Goal: Communication & Community: Share content

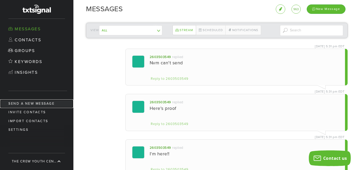
click at [34, 102] on link "Send a new message" at bounding box center [36, 104] width 73 height 9
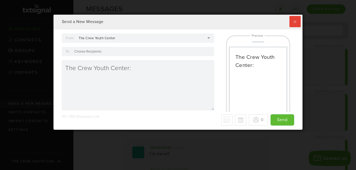
scroll to position [115, 246]
click at [290, 23] on label at bounding box center [294, 21] width 11 height 11
click at [0, 0] on input "checkbox" at bounding box center [0, 0] width 0 height 0
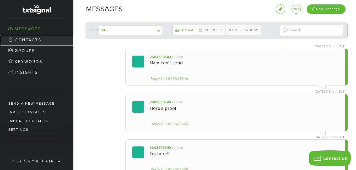
click at [25, 39] on link "Contacts" at bounding box center [36, 40] width 73 height 11
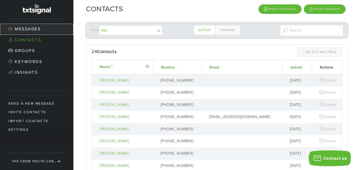
click at [34, 29] on link "Messages" at bounding box center [36, 29] width 73 height 11
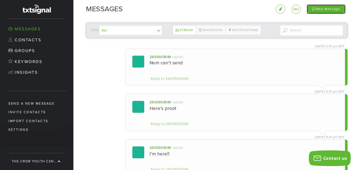
click at [321, 8] on div "New Message" at bounding box center [326, 8] width 39 height 9
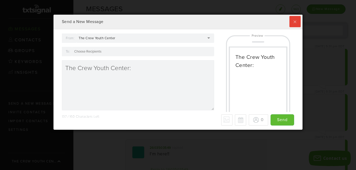
scroll to position [115, 246]
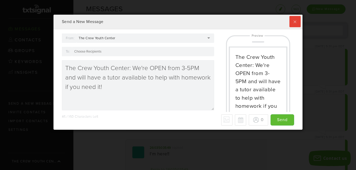
click at [199, 67] on textarea "The Crew Youth Center: We're OPEN from 3-5PM and will have a tutor available to…" at bounding box center [138, 85] width 152 height 50
type textarea "The Crew Youth Center: We're OPEN from 3-5PM [DATE] and will have a tutor avail…"
click at [105, 51] on div at bounding box center [143, 51] width 142 height 9
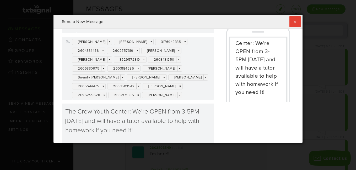
scroll to position [40, 0]
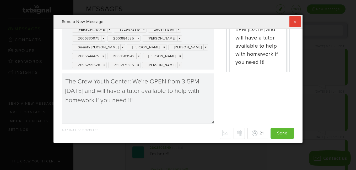
click at [193, 67] on div "[PERSON_NAME] × × [PERSON_NAME] × × 3176942335 × × 2604334458 × × 2602757319 × …" at bounding box center [143, 38] width 142 height 63
click at [239, 86] on div "From: The Crew Youth Center The Crew Youth Center The Crew Youth Center [PERSON…" at bounding box center [178, 60] width 240 height 134
click at [234, 133] on button "Schedule for later" at bounding box center [239, 133] width 11 height 11
click at [234, 133] on button "Cancel scheduled date/time" at bounding box center [239, 133] width 11 height 11
click at [234, 133] on button "Schedule for later" at bounding box center [239, 133] width 11 height 11
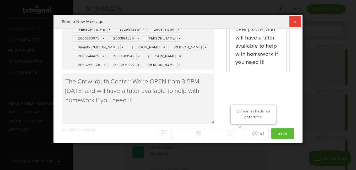
click at [234, 133] on button "Cancel scheduled date/time" at bounding box center [239, 133] width 11 height 11
click at [236, 134] on button "Schedule for later" at bounding box center [239, 133] width 11 height 11
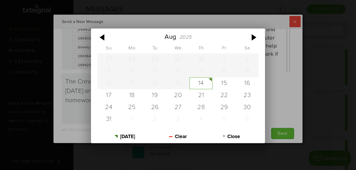
click at [192, 135] on div "[DATE] Su Mo Tu We Th Fr Sa 27 28 29 30 31 1 2 3 4 5 6 7 8 9 10 11 12 13 14 15 …" at bounding box center [209, 134] width 73 height 12
click at [288, 93] on div "[DATE] Su Mo Tu We Th Fr Sa 27 28 29 30 31 1 2 3 4 5 6 7 8 9 10 11 12 13 14 15 …" at bounding box center [178, 85] width 356 height 170
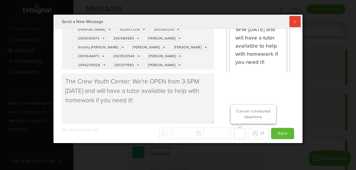
click at [234, 135] on button "Cancel scheduled date/time" at bounding box center [239, 133] width 11 height 11
click at [234, 134] on button "Schedule for later" at bounding box center [239, 133] width 11 height 11
click at [234, 134] on button "Cancel scheduled date/time" at bounding box center [239, 133] width 11 height 11
click at [197, 135] on div "40 / 160 Characters Left - Why only 70 max? We detected some special characters…" at bounding box center [178, 133] width 232 height 11
click at [235, 136] on button "Schedule for later" at bounding box center [239, 133] width 11 height 11
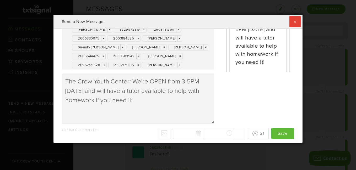
click at [235, 136] on button "Cancel scheduled date/time" at bounding box center [239, 133] width 11 height 11
click at [242, 119] on p "Schedule for later" at bounding box center [253, 118] width 38 height 6
click at [236, 132] on button "Cancel scheduled date/time" at bounding box center [239, 133] width 11 height 11
click at [200, 133] on div "40 / 160 Characters Left - Why only 70 max? We detected some special characters…" at bounding box center [178, 133] width 232 height 11
click at [187, 133] on div "40 / 160 Characters Left - Why only 70 max? We detected some special characters…" at bounding box center [178, 133] width 232 height 11
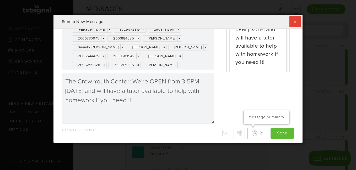
click at [248, 134] on button "21 Message Summary" at bounding box center [257, 133] width 21 height 11
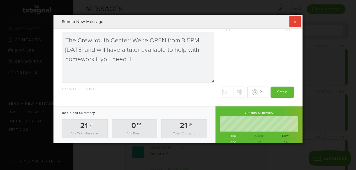
scroll to position [89, 0]
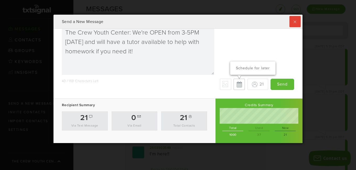
click at [234, 85] on button "Schedule for later" at bounding box center [239, 84] width 11 height 11
type input "Save"
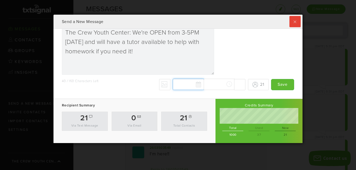
click at [179, 85] on div "[DATE] Su Mo Tu We Th Fr Sa 27 28 29 30 31 1 2 3 4 5 6 7 8 9 10 11 12 13 14 15 …" at bounding box center [209, 85] width 73 height 12
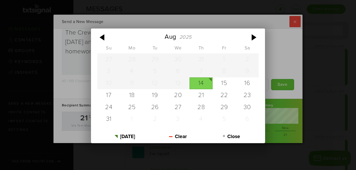
click at [200, 83] on div "14" at bounding box center [201, 84] width 23 height 12
type input "[DATE]"
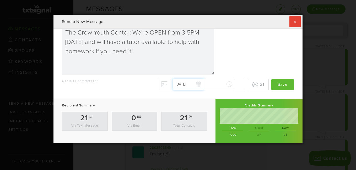
click at [193, 86] on input "[DATE]" at bounding box center [188, 84] width 31 height 11
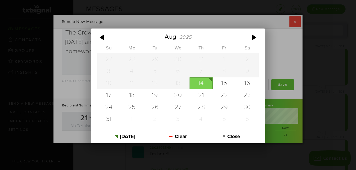
click at [196, 83] on div "14" at bounding box center [201, 84] width 23 height 12
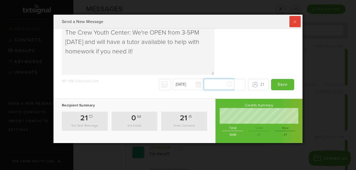
scroll to position [467, 0]
click at [223, 84] on div "[DATE] [DATE] Su Mo Tu We Th Fr Sa 27 28 29 30 31 1 2 3 4 5 6 7 8 9 10 11 12 13…" at bounding box center [209, 85] width 73 height 12
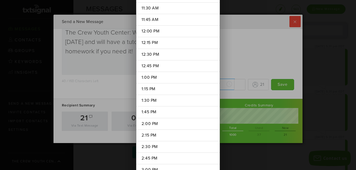
scroll to position [594, 0]
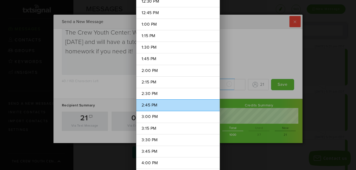
click at [153, 108] on li "2:45 PM" at bounding box center [177, 106] width 83 height 12
type input "2:45 PM"
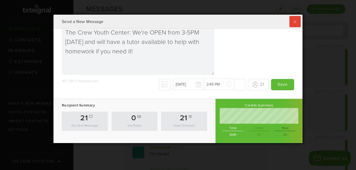
drag, startPoint x: 297, startPoint y: 93, endPoint x: 297, endPoint y: 98, distance: 5.2
click at [297, 98] on div "Recipient Summary 21 Via Text Message 0 Via Email 21 Total Contacts Credits Sum…" at bounding box center [177, 116] width 249 height 53
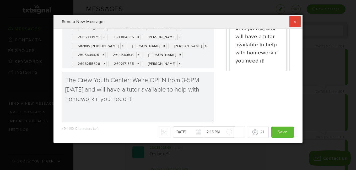
scroll to position [40, 0]
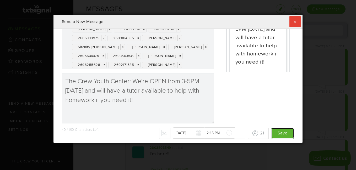
click at [278, 134] on input "Save" at bounding box center [282, 133] width 23 height 11
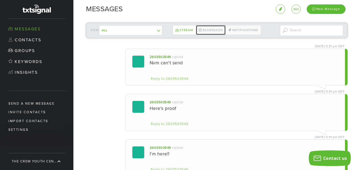
click at [205, 30] on link "Scheduled" at bounding box center [211, 30] width 30 height 10
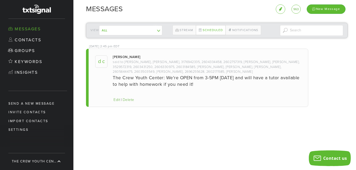
scroll to position [128, 246]
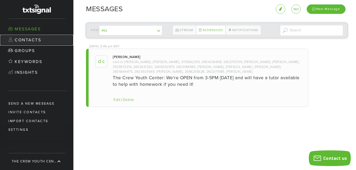
click at [27, 38] on link "Contacts" at bounding box center [36, 40] width 73 height 11
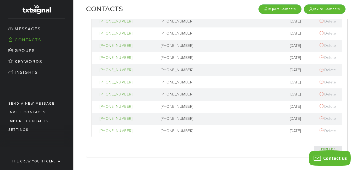
scroll to position [228, 0]
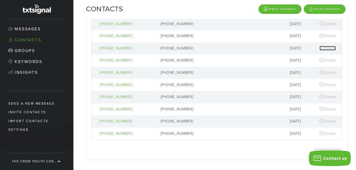
click at [320, 48] on div at bounding box center [322, 48] width 4 height 4
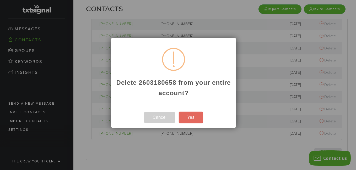
click at [192, 120] on button "Yes" at bounding box center [191, 118] width 24 height 12
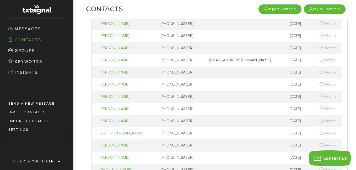
scroll to position [0, 0]
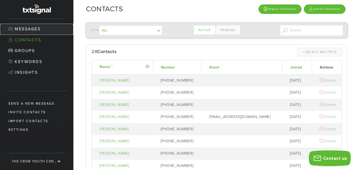
click at [26, 30] on link "Messages" at bounding box center [36, 29] width 73 height 11
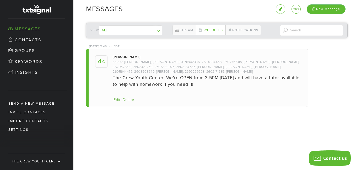
scroll to position [128, 246]
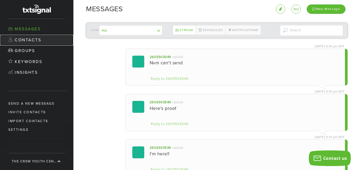
click at [20, 42] on link "Contacts" at bounding box center [36, 40] width 73 height 11
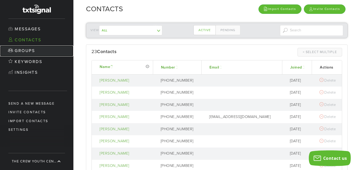
click at [25, 51] on link "Groups" at bounding box center [36, 51] width 73 height 11
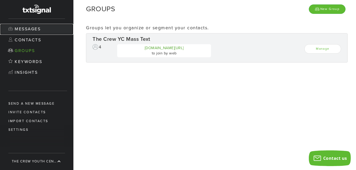
click at [26, 30] on link "Messages" at bounding box center [36, 29] width 73 height 11
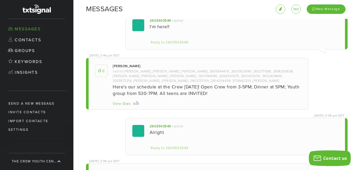
scroll to position [132, 0]
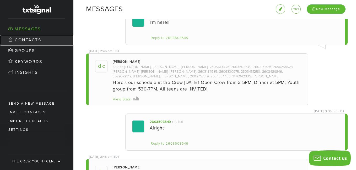
click at [31, 42] on link "Contacts" at bounding box center [36, 40] width 73 height 11
